Goal: Information Seeking & Learning: Understand process/instructions

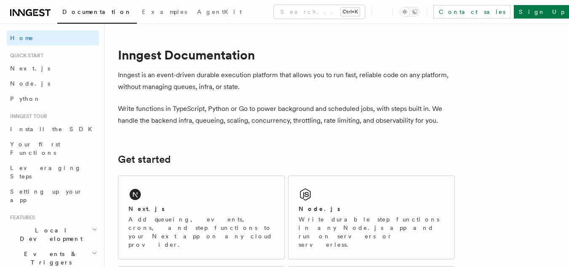
click at [18, 69] on span "Next.js" at bounding box center [30, 68] width 40 height 7
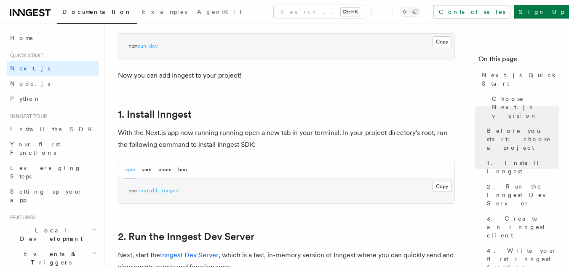
scroll to position [394, 0]
click at [438, 188] on button "Copy Copied" at bounding box center [442, 186] width 20 height 11
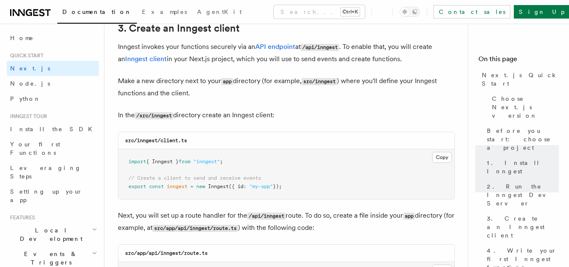
scroll to position [1022, 0]
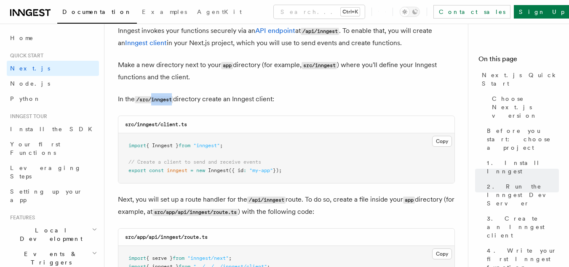
drag, startPoint x: 154, startPoint y: 100, endPoint x: 175, endPoint y: 100, distance: 21.1
click at [173, 100] on code "/src/inngest" at bounding box center [154, 99] width 38 height 7
copy code "inngest"
drag, startPoint x: 162, startPoint y: 124, endPoint x: 210, endPoint y: 127, distance: 48.1
click at [210, 127] on div "src/inngest/client.ts" at bounding box center [286, 124] width 336 height 17
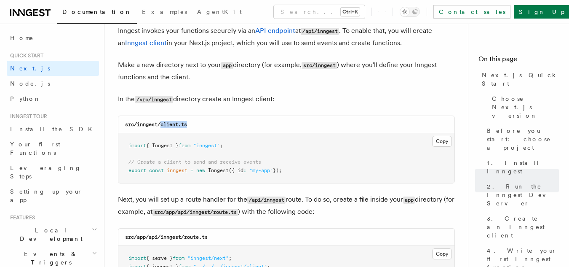
copy code "client.ts"
click at [442, 143] on button "Copy Copied" at bounding box center [442, 141] width 20 height 11
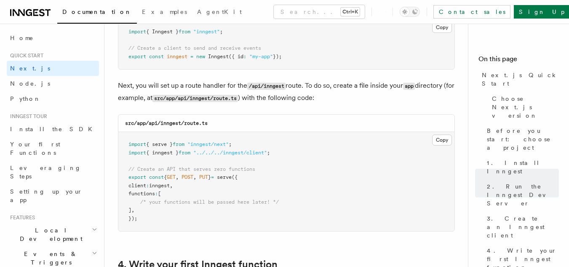
scroll to position [1137, 0]
click at [447, 138] on button "Copy Copied" at bounding box center [442, 139] width 20 height 11
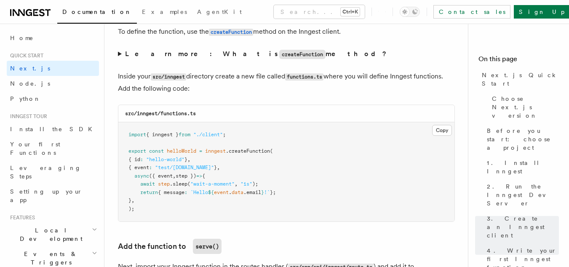
scroll to position [1461, 0]
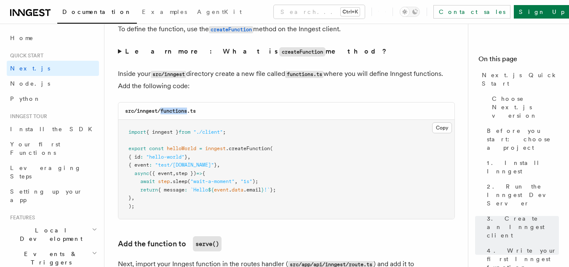
drag, startPoint x: 162, startPoint y: 110, endPoint x: 189, endPoint y: 112, distance: 27.5
click at [189, 112] on code "src/inngest/functions.ts" at bounding box center [160, 111] width 71 height 6
copy code "functions"
click at [433, 127] on button "Copy Copied" at bounding box center [442, 127] width 20 height 11
